Goal: Information Seeking & Learning: Learn about a topic

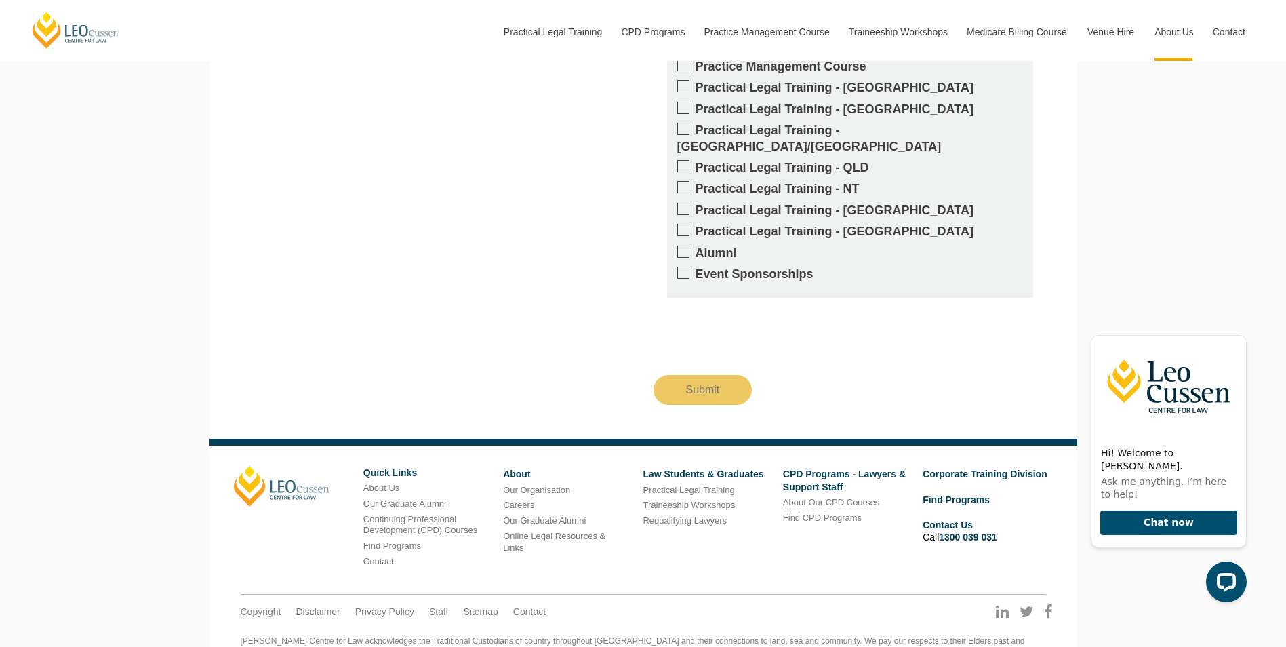
scroll to position [1967, 0]
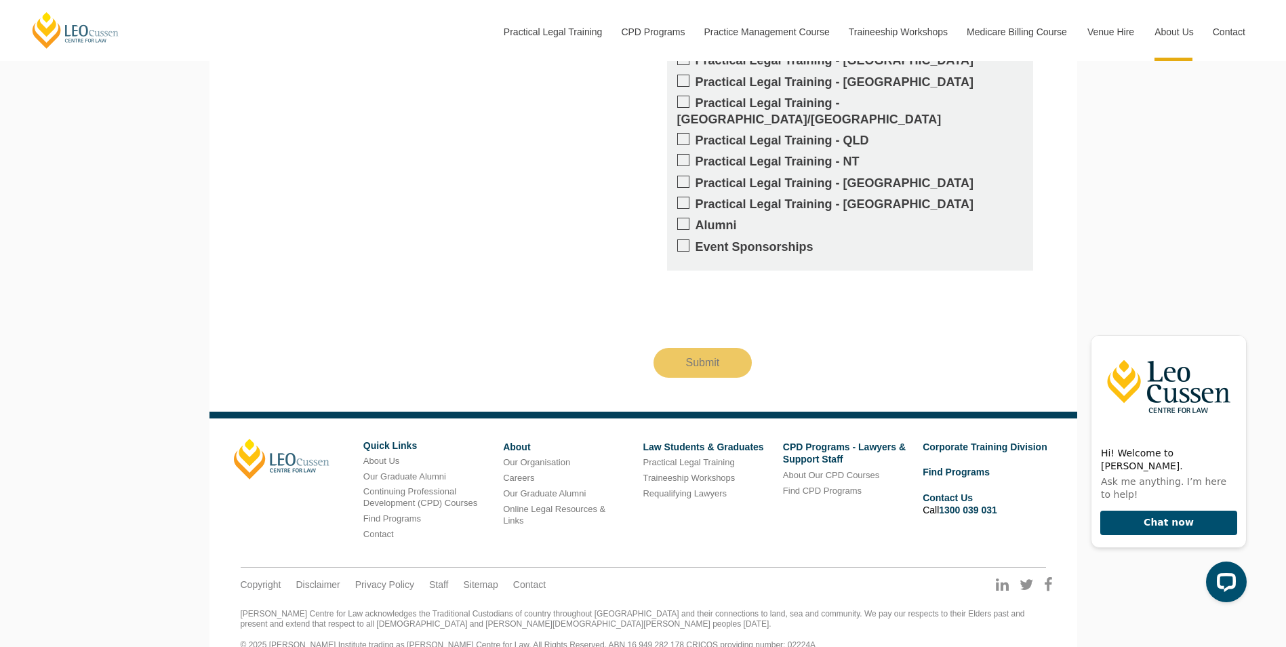
scroll to position [2699, 0]
